Goal: Complete application form: Complete application form

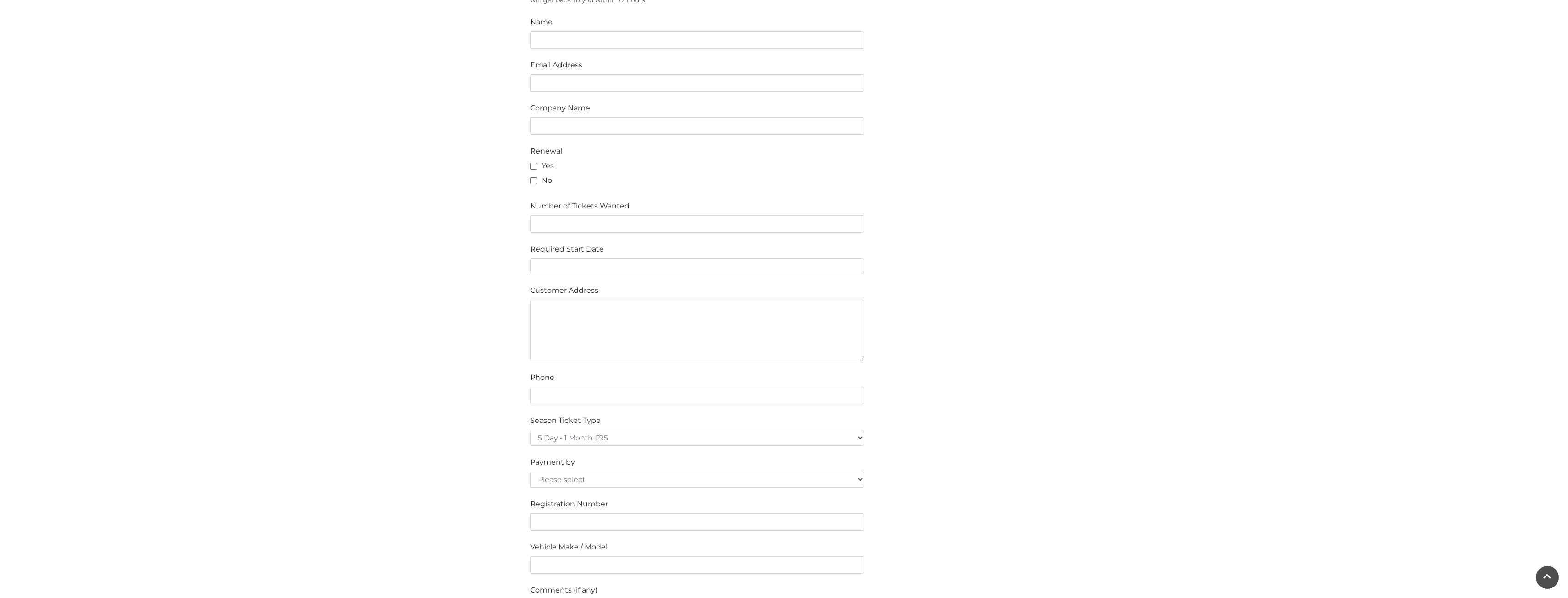
scroll to position [458, 0]
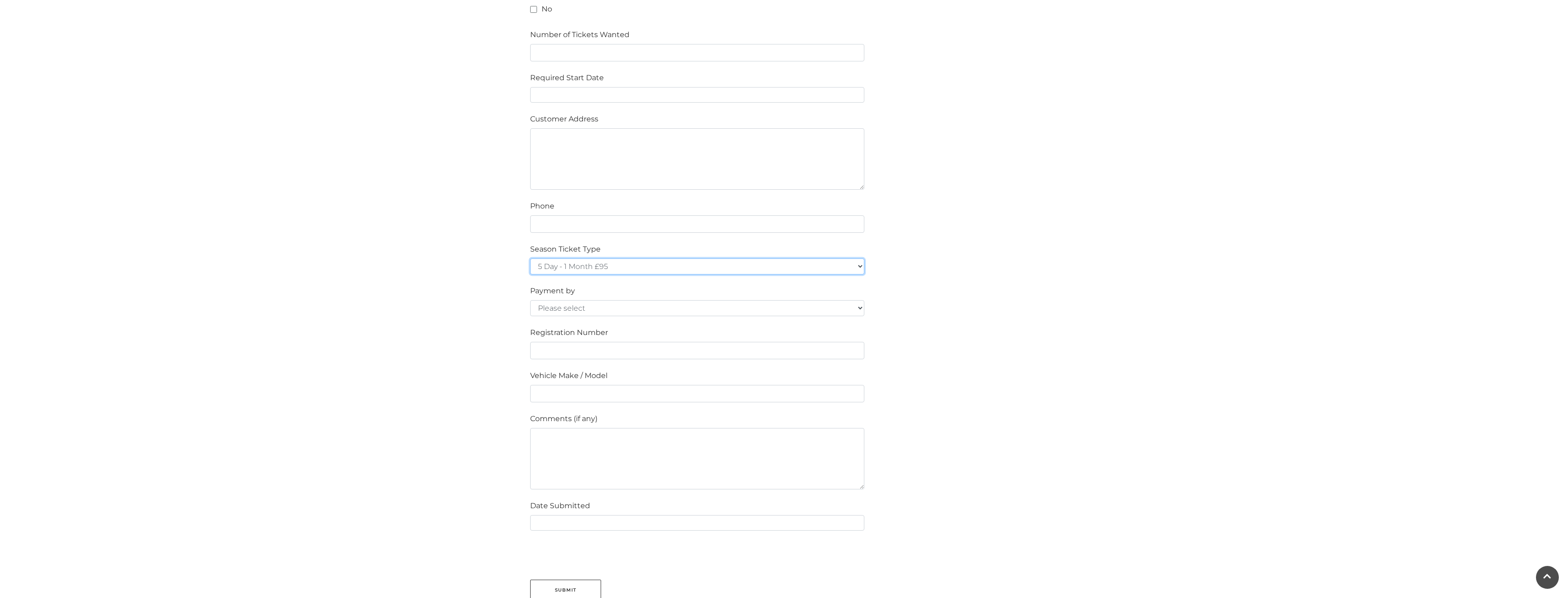
click at [641, 264] on select "5 Day - 1 Month £95 5 Day - 3 Months £270 (£90 a month standing order) 5 Day - …" at bounding box center [697, 266] width 334 height 16
click at [1016, 356] on div "Please fill in the below form to apply for a Festival Place Parking Season Tick…" at bounding box center [784, 206] width 522 height 788
click at [636, 260] on select "5 Day - 1 Month £95 5 Day - 3 Months £270 (£90 a month standing order) 5 Day - …" at bounding box center [697, 266] width 334 height 16
select select "7 Day - 1 Year £1236 (£103 a month standing order)"
click at [530, 259] on select "5 Day - 1 Month £95 5 Day - 3 Months £270 (£90 a month standing order) 5 Day - …" at bounding box center [697, 266] width 334 height 16
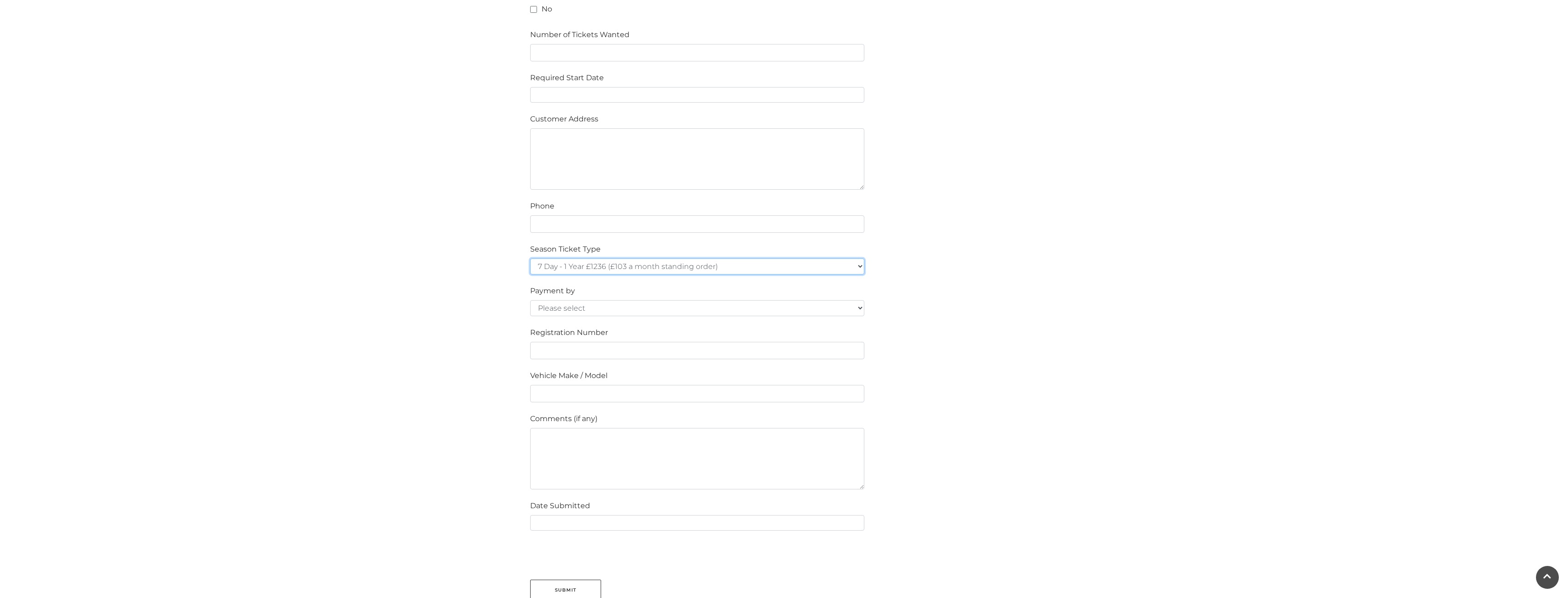
click at [628, 267] on select "5 Day - 1 Month £95 5 Day - 3 Months £270 (£90 a month standing order) 5 Day - …" at bounding box center [697, 266] width 334 height 16
click at [530, 259] on select "5 Day - 1 Month £95 5 Day - 3 Months £270 (£90 a month standing order) 5 Day - …" at bounding box center [697, 266] width 334 height 16
click at [641, 263] on select "5 Day - 1 Month £95 5 Day - 3 Months £270 (£90 a month standing order) 5 Day - …" at bounding box center [697, 266] width 334 height 16
click at [530, 259] on select "5 Day - 1 Month £95 5 Day - 3 Months £270 (£90 a month standing order) 5 Day - …" at bounding box center [697, 266] width 334 height 16
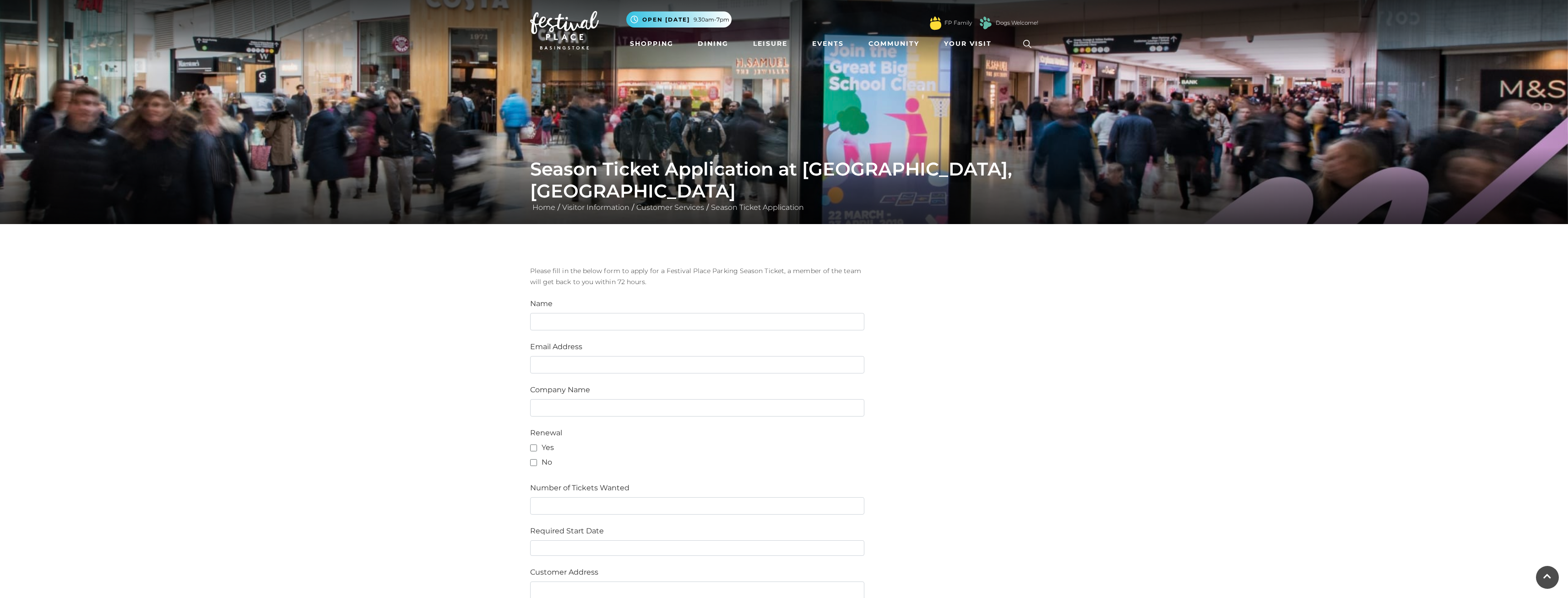
scroll to position [0, 0]
